Goal: Task Accomplishment & Management: Manage account settings

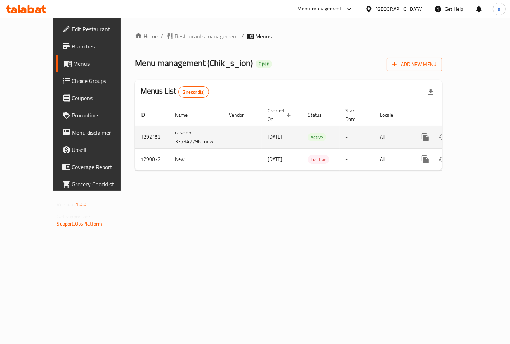
click at [308, 133] on span "Active" at bounding box center [317, 137] width 18 height 8
click at [169, 132] on td "case no 337947796 -new" at bounding box center [196, 137] width 54 height 23
click at [135, 132] on td "1292153" at bounding box center [152, 137] width 34 height 23
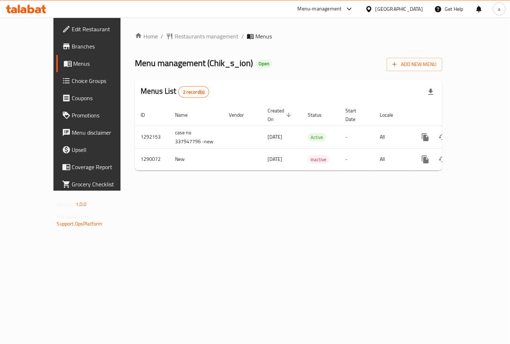
click at [72, 47] on span "Branches" at bounding box center [102, 46] width 61 height 9
click at [72, 82] on span "Choice Groups" at bounding box center [102, 80] width 61 height 9
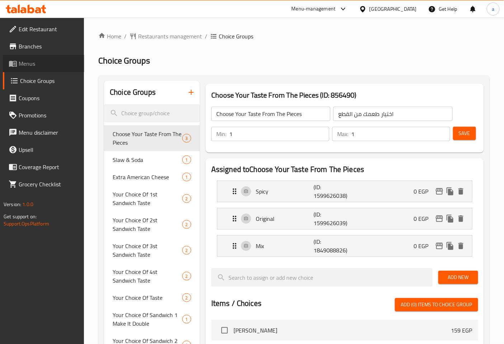
click at [38, 61] on span "Menus" at bounding box center [49, 63] width 60 height 9
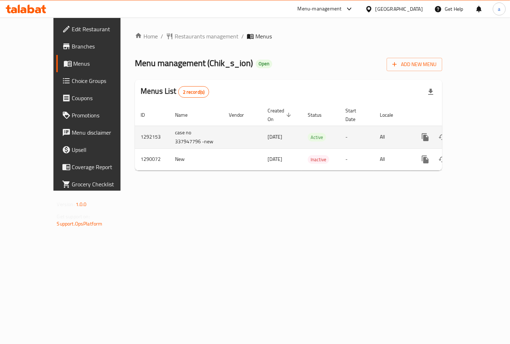
click at [268, 132] on span "[DATE]" at bounding box center [275, 136] width 15 height 9
click at [479, 133] on icon "enhanced table" at bounding box center [477, 137] width 9 height 9
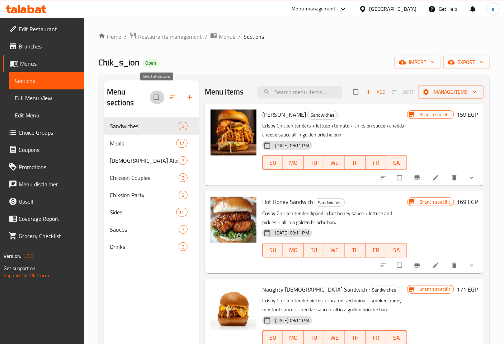
click at [159, 91] on input "checkbox" at bounding box center [157, 97] width 15 height 14
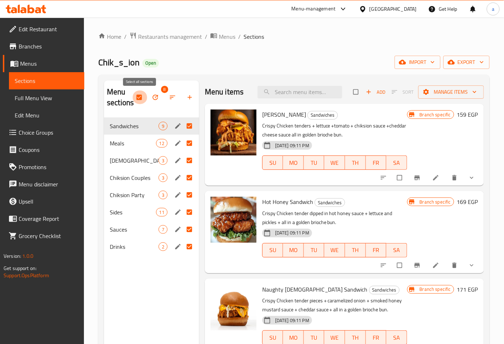
click at [140, 98] on input "checkbox" at bounding box center [139, 97] width 15 height 14
checkbox input "false"
